Goal: Transaction & Acquisition: Purchase product/service

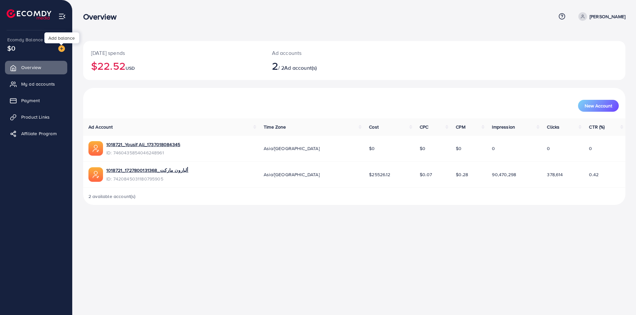
click at [63, 50] on img at bounding box center [61, 48] width 7 height 7
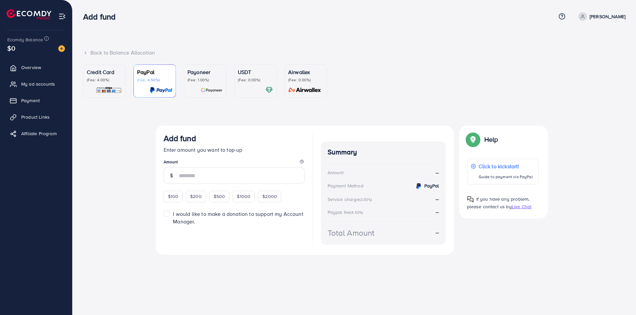
click at [108, 78] on p "(Fee: 4.00%)" at bounding box center [104, 79] width 35 height 5
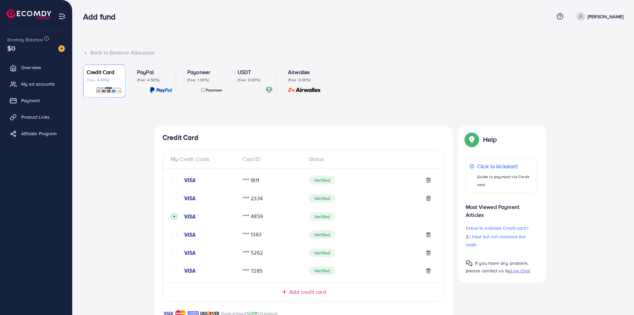
click at [175, 196] on icon "circle" at bounding box center [174, 198] width 7 height 7
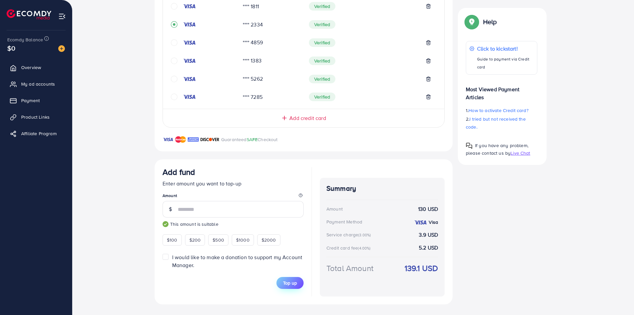
type input "***"
